Goal: Information Seeking & Learning: Learn about a topic

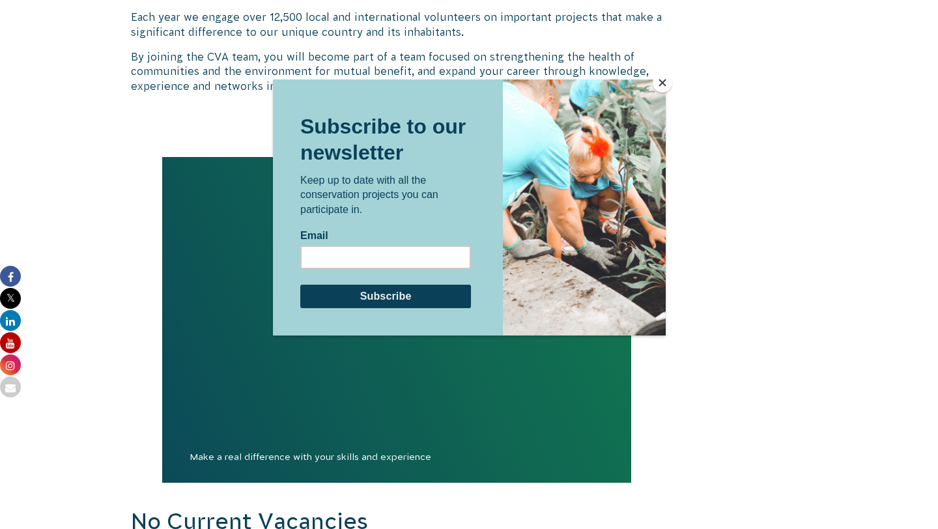
scroll to position [1173, 0]
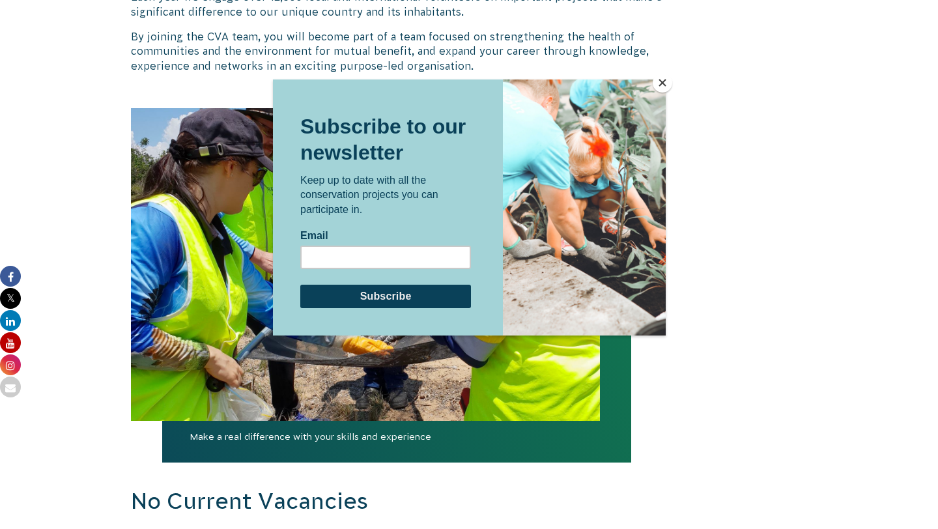
click at [659, 82] on button "Close" at bounding box center [663, 83] width 20 height 20
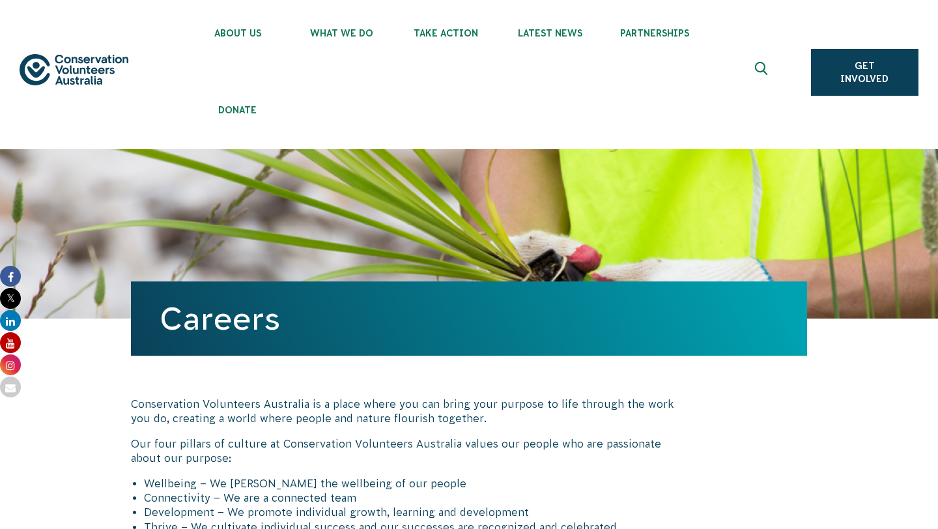
scroll to position [0, 0]
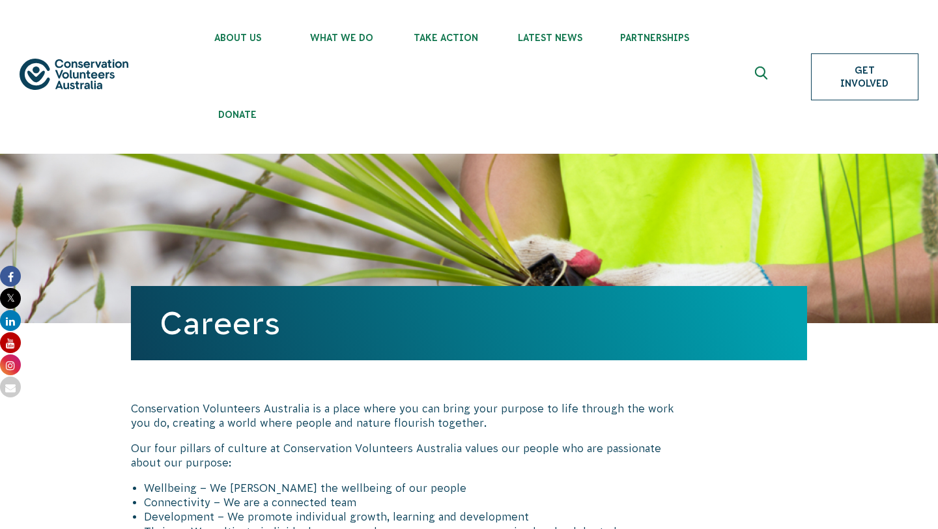
click at [853, 85] on link "Get Involved" at bounding box center [864, 76] width 107 height 47
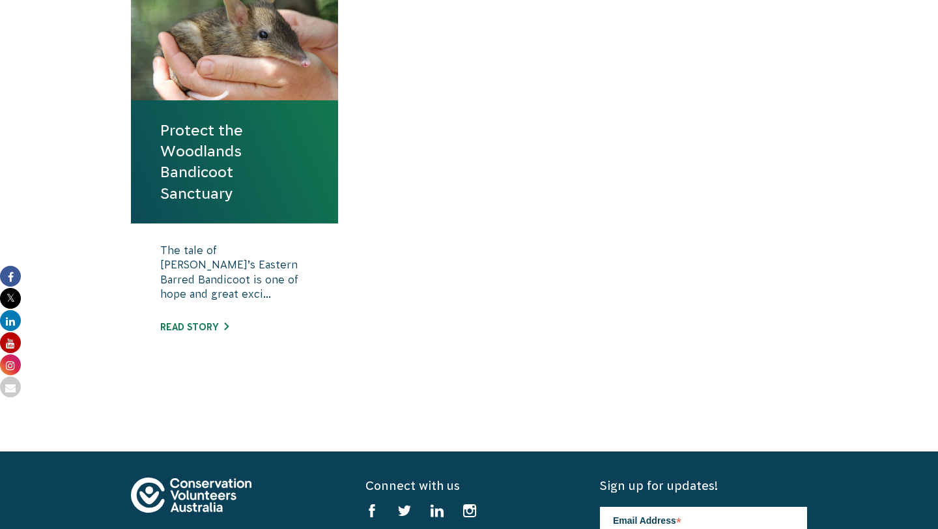
scroll to position [625, 0]
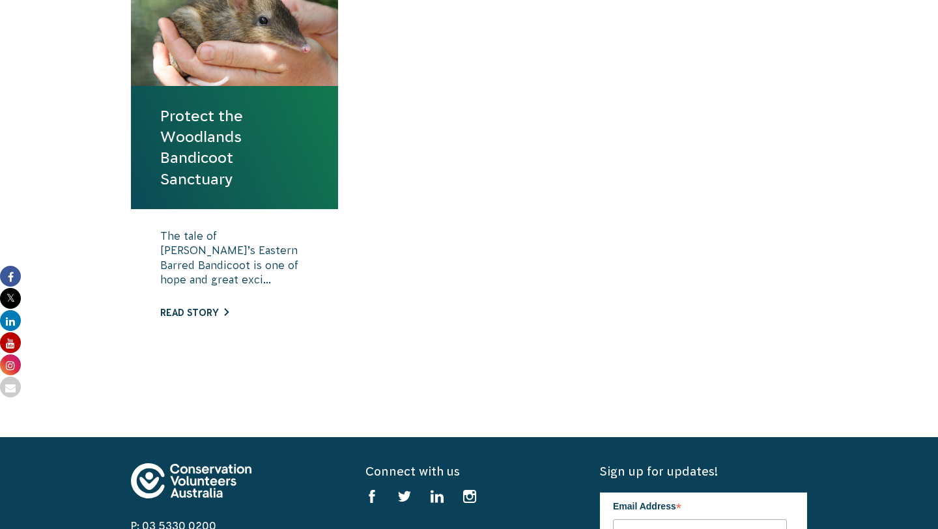
click at [203, 313] on link "Read story" at bounding box center [194, 313] width 68 height 10
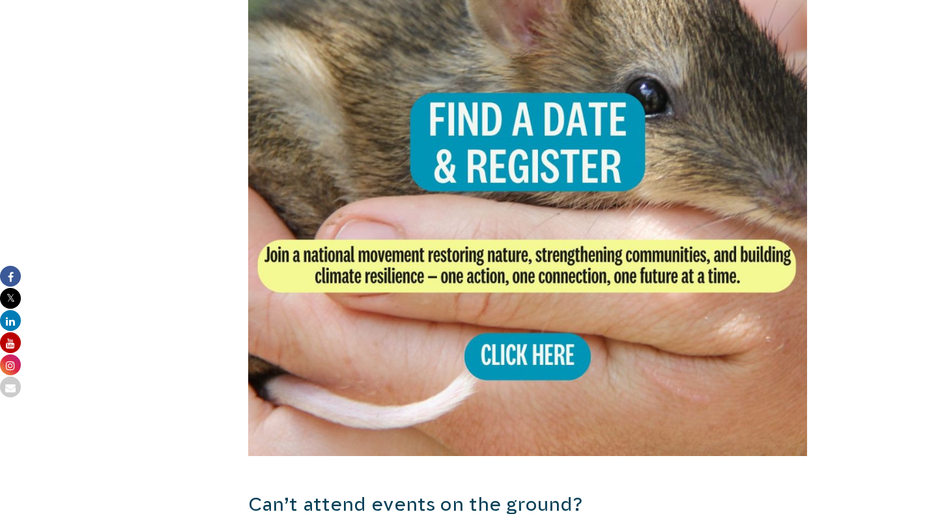
scroll to position [2679, 0]
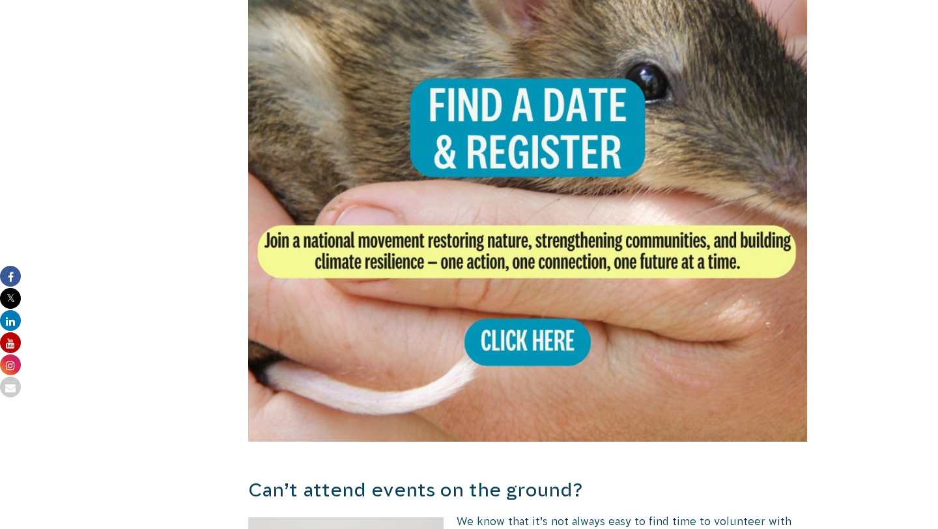
click at [508, 334] on img at bounding box center [527, 162] width 559 height 559
